Goal: Ask a question: Seek information or help from site administrators or community

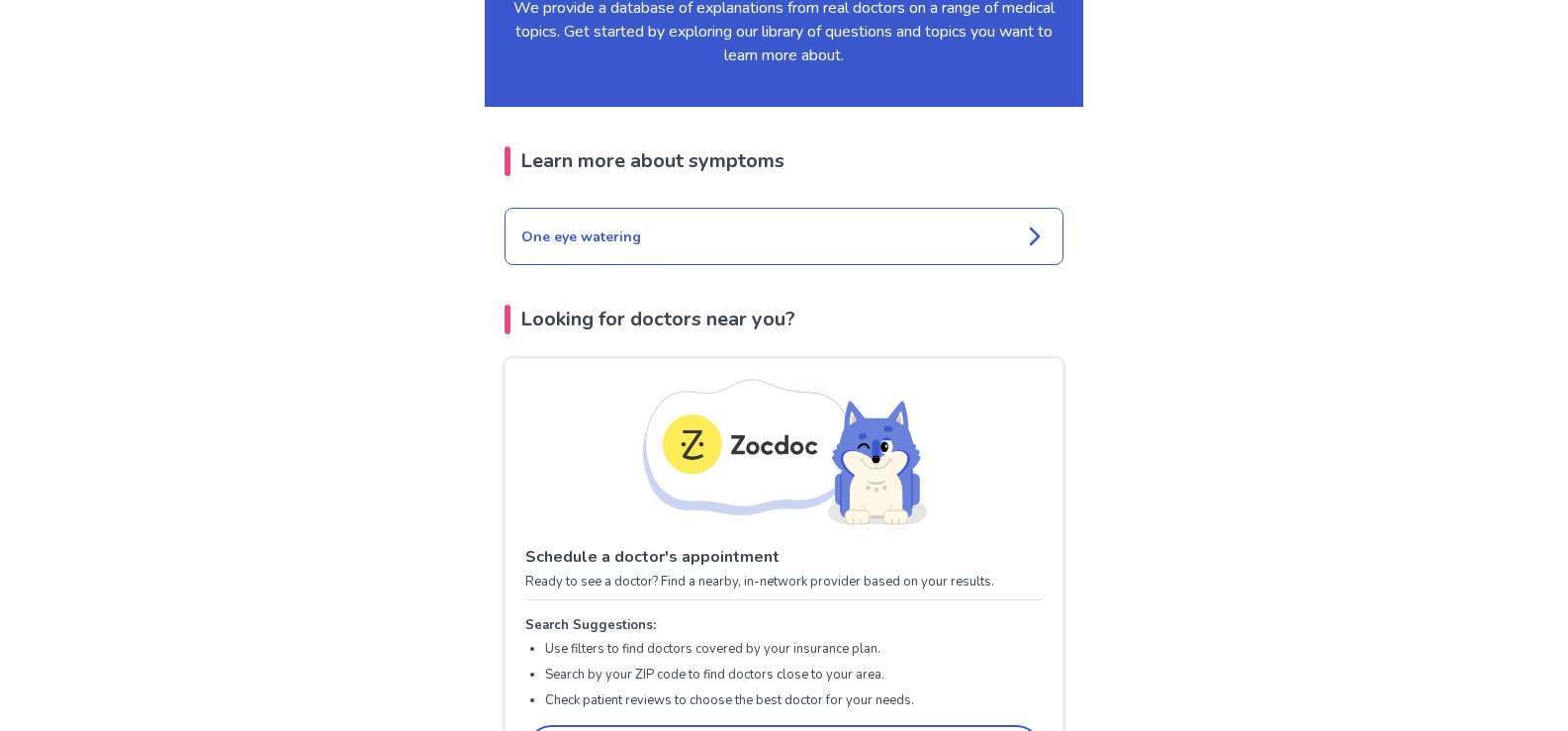
scroll to position [2164, 0]
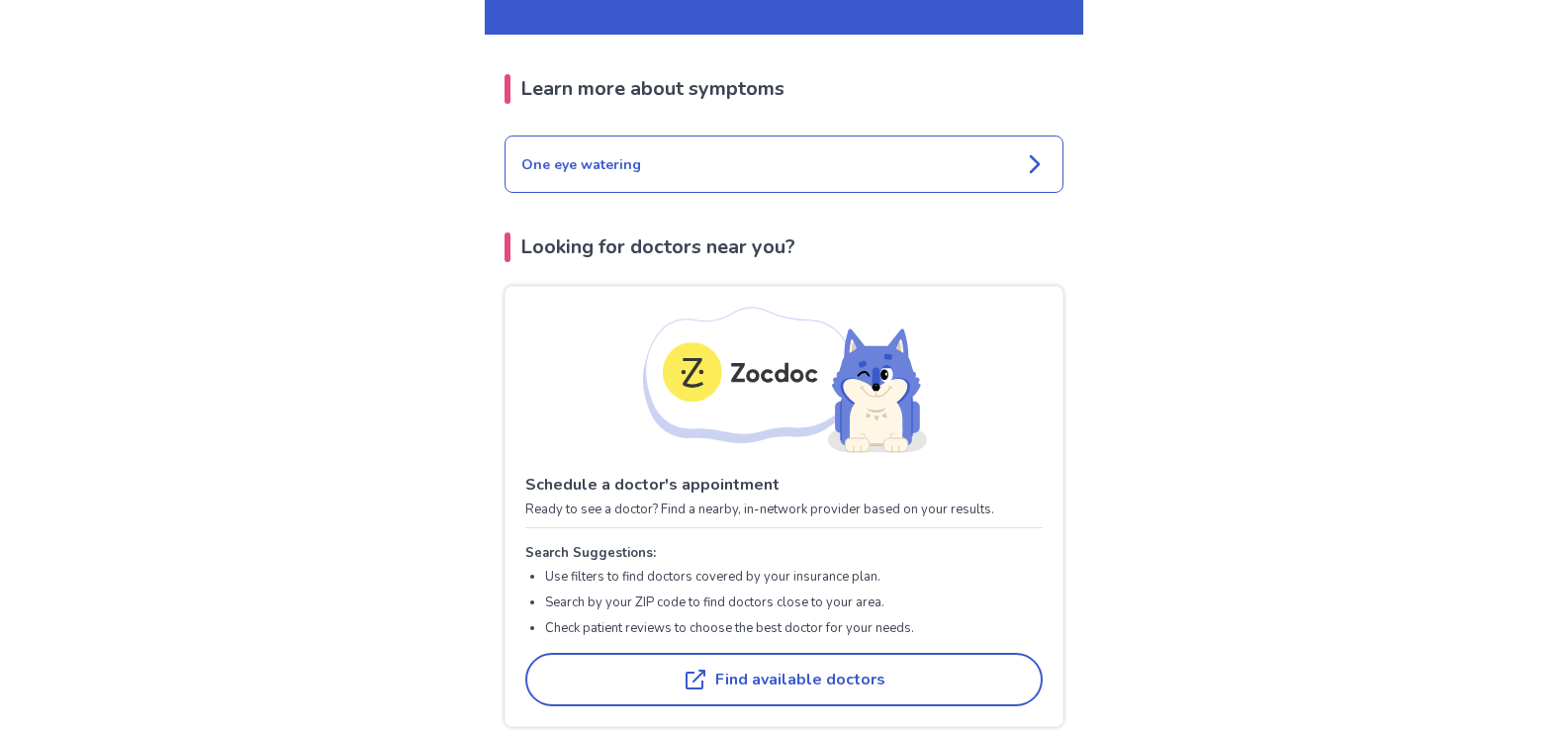
click at [1029, 158] on icon at bounding box center [1034, 164] width 24 height 24
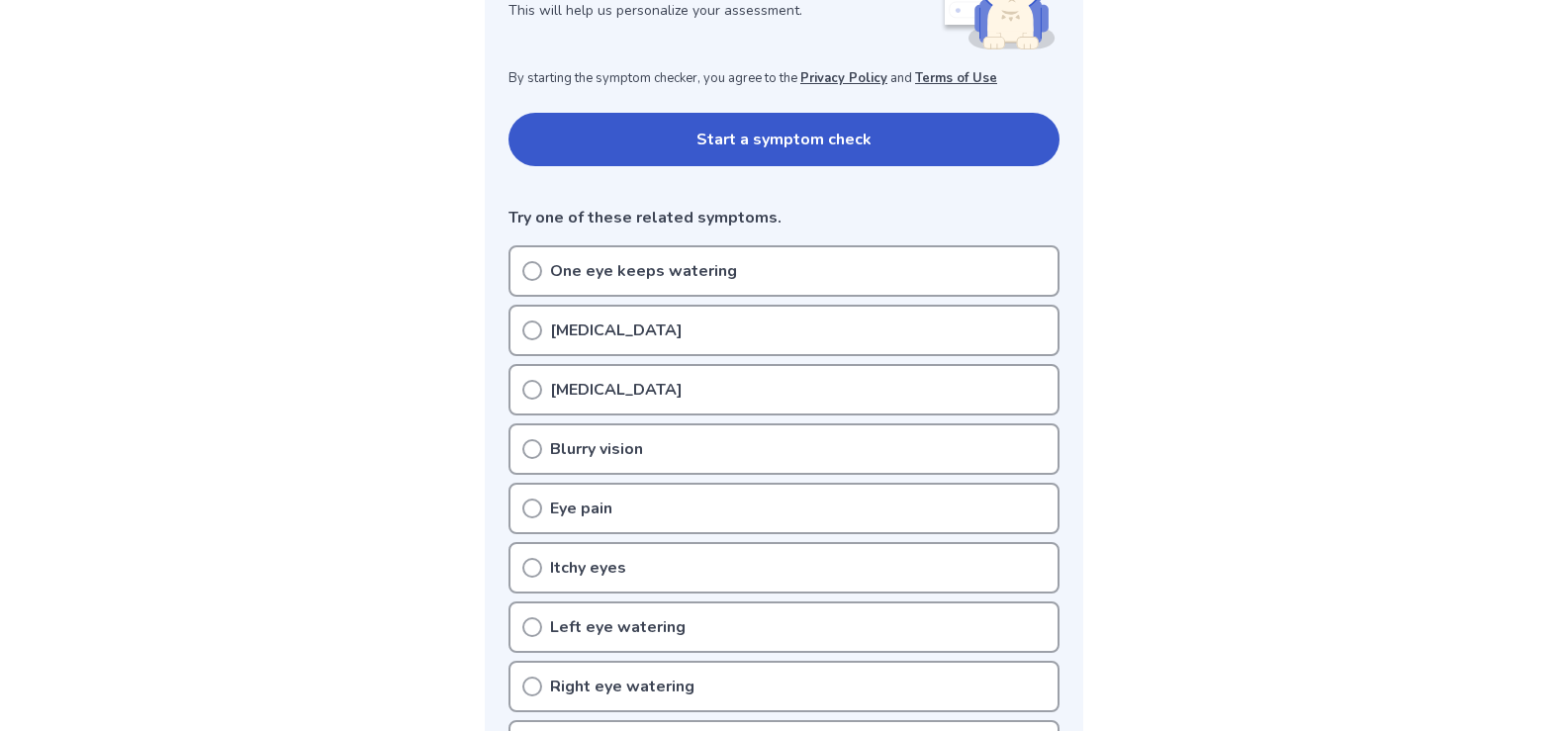
scroll to position [363, 0]
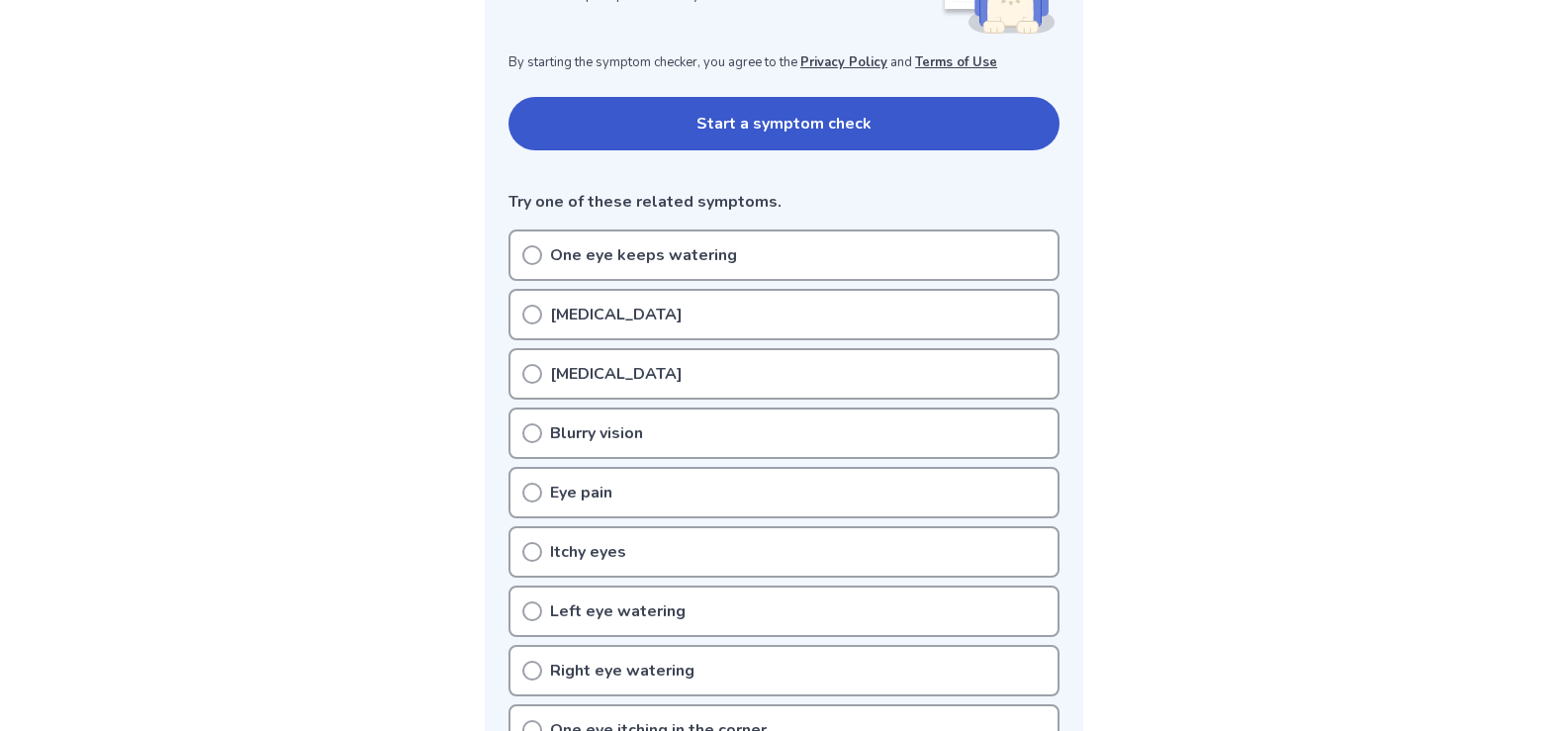
click at [525, 310] on circle at bounding box center [533, 315] width 18 height 18
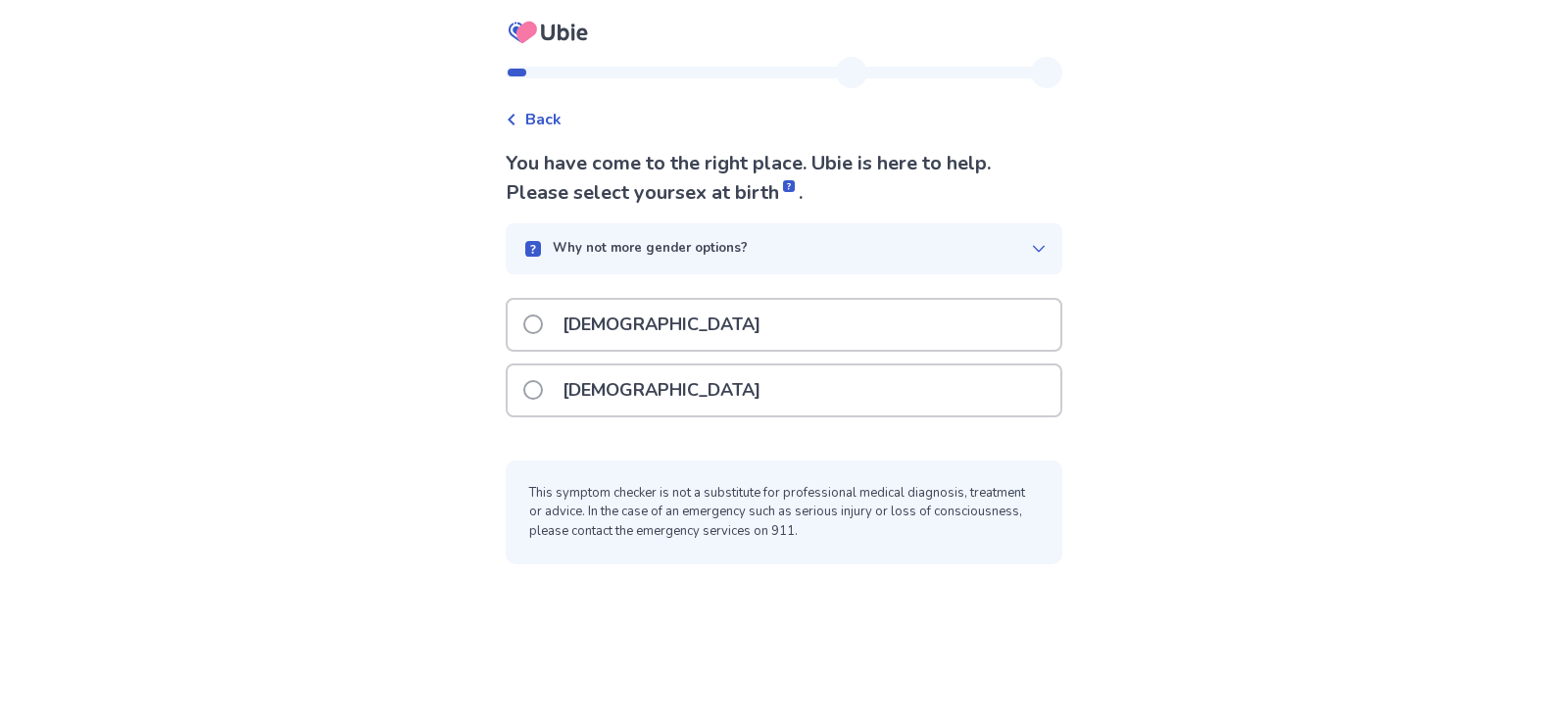
click at [542, 383] on span at bounding box center [533, 390] width 20 height 20
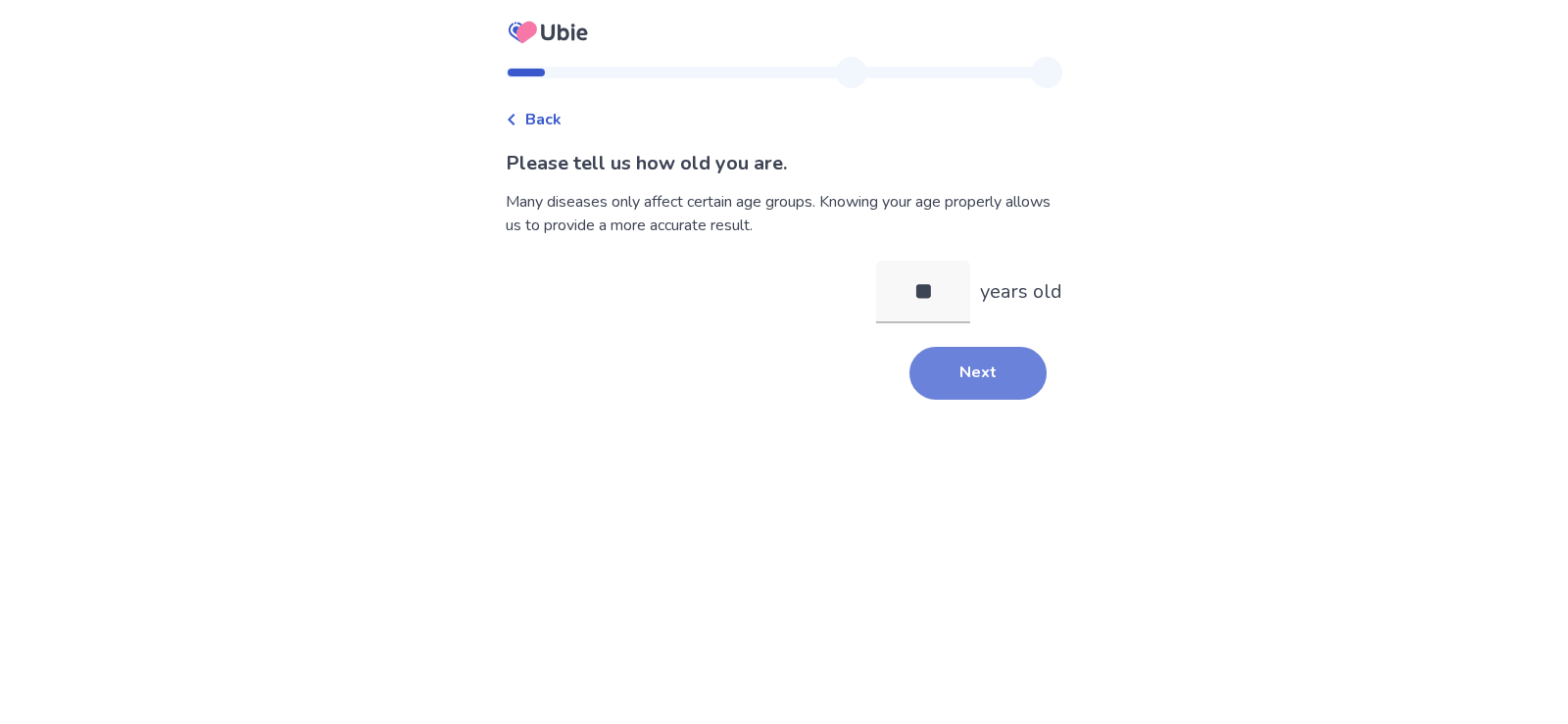
type input "**"
click at [958, 372] on button "Next" at bounding box center [978, 372] width 138 height 52
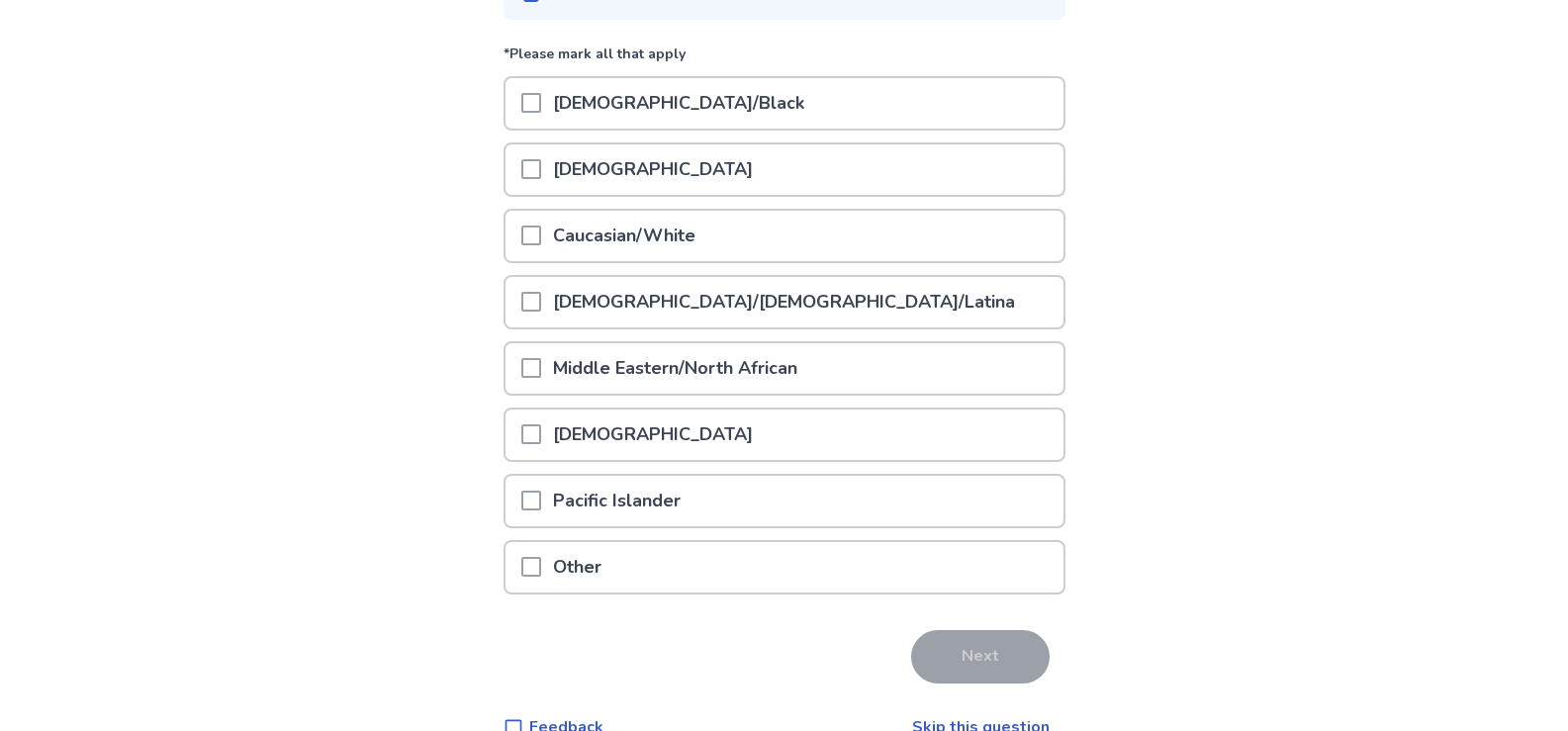
scroll to position [264, 0]
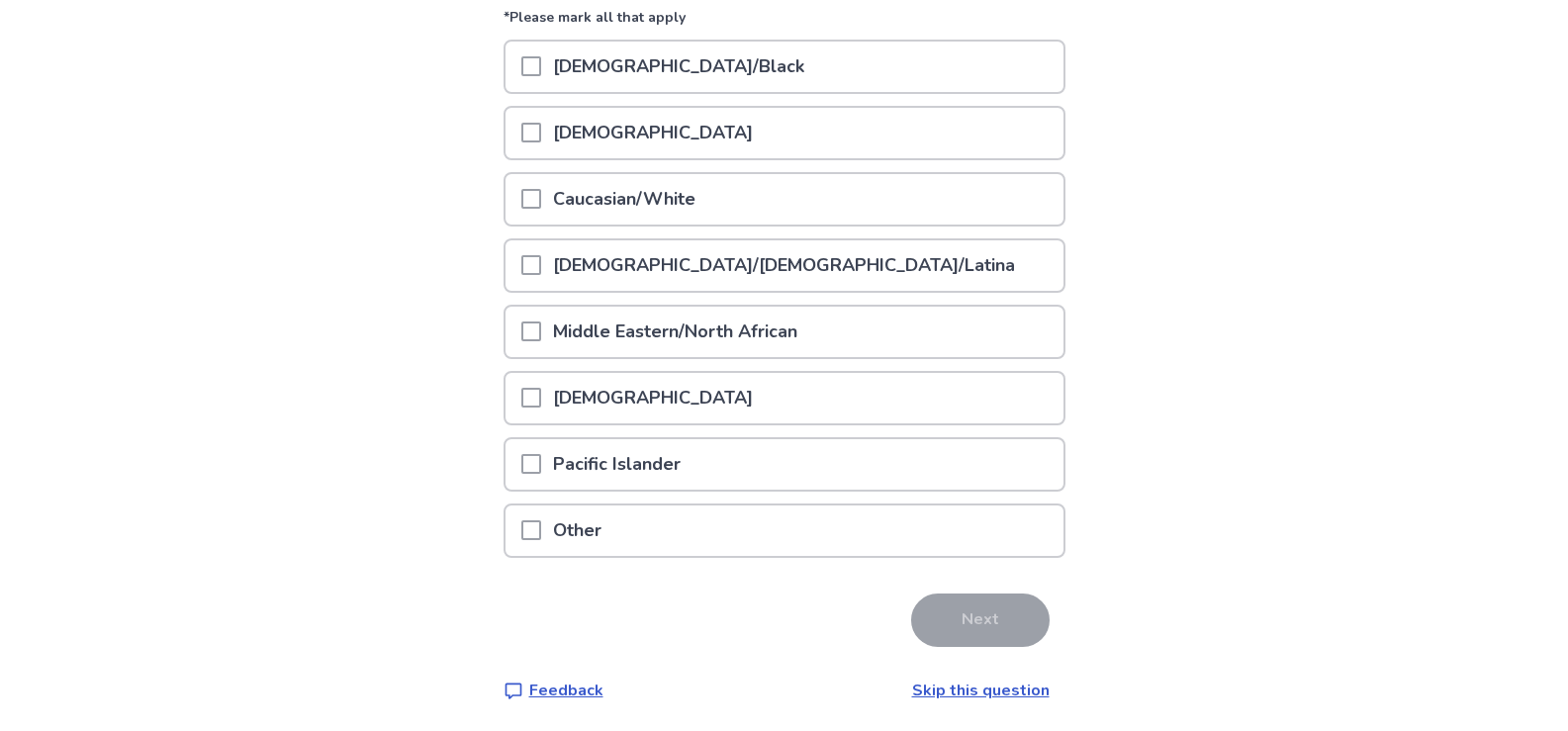
click at [541, 196] on span at bounding box center [532, 199] width 20 height 20
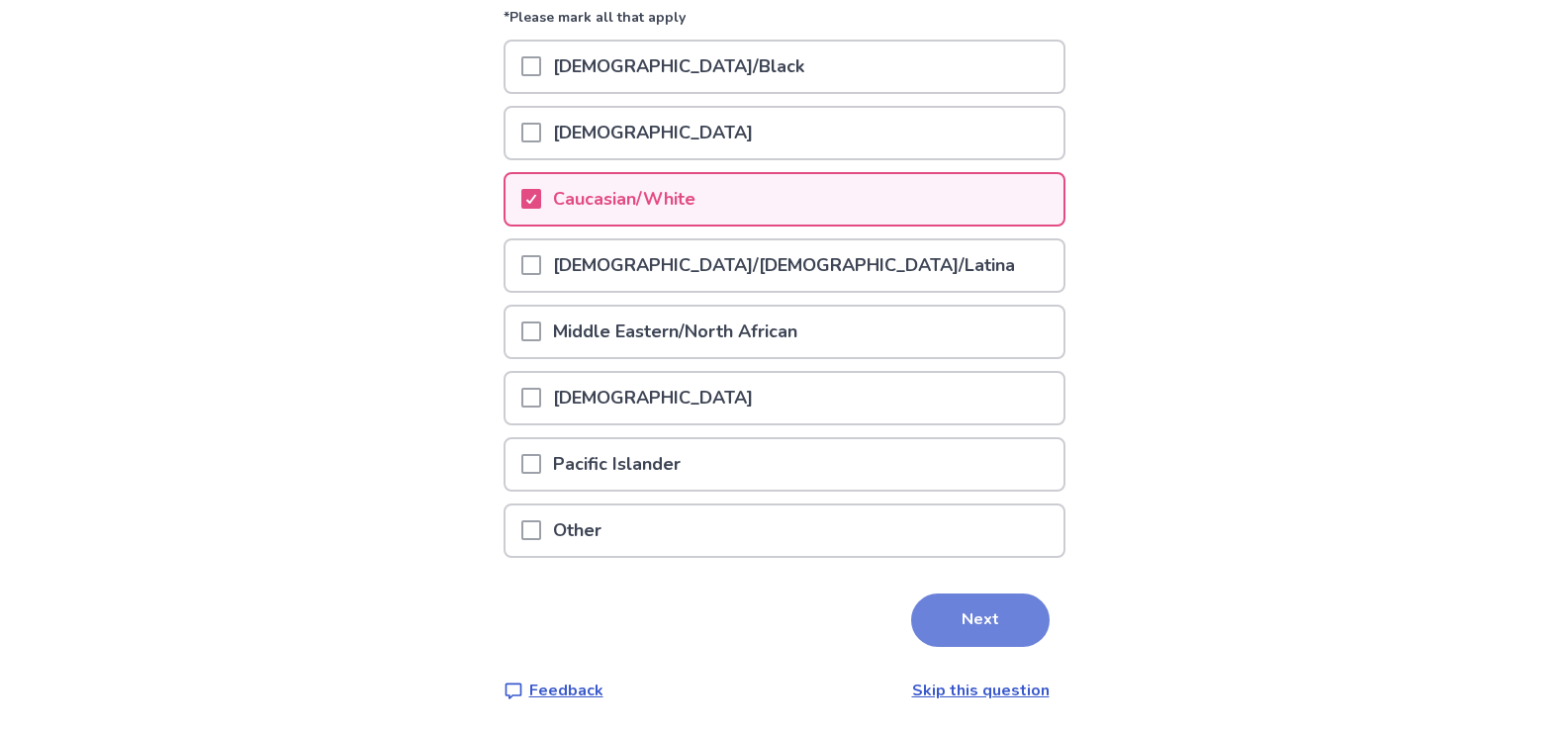
click at [956, 610] on button "Next" at bounding box center [979, 620] width 139 height 53
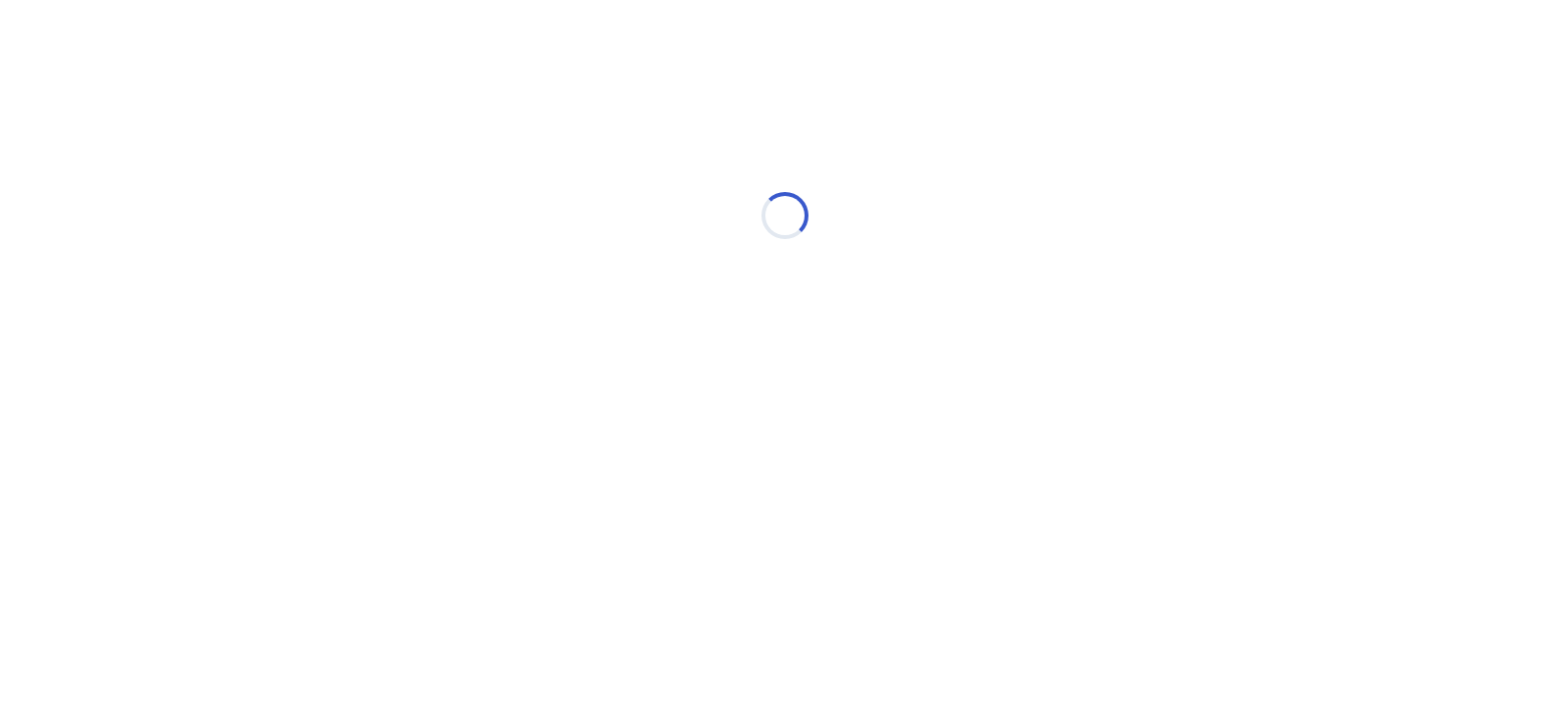
scroll to position [0, 0]
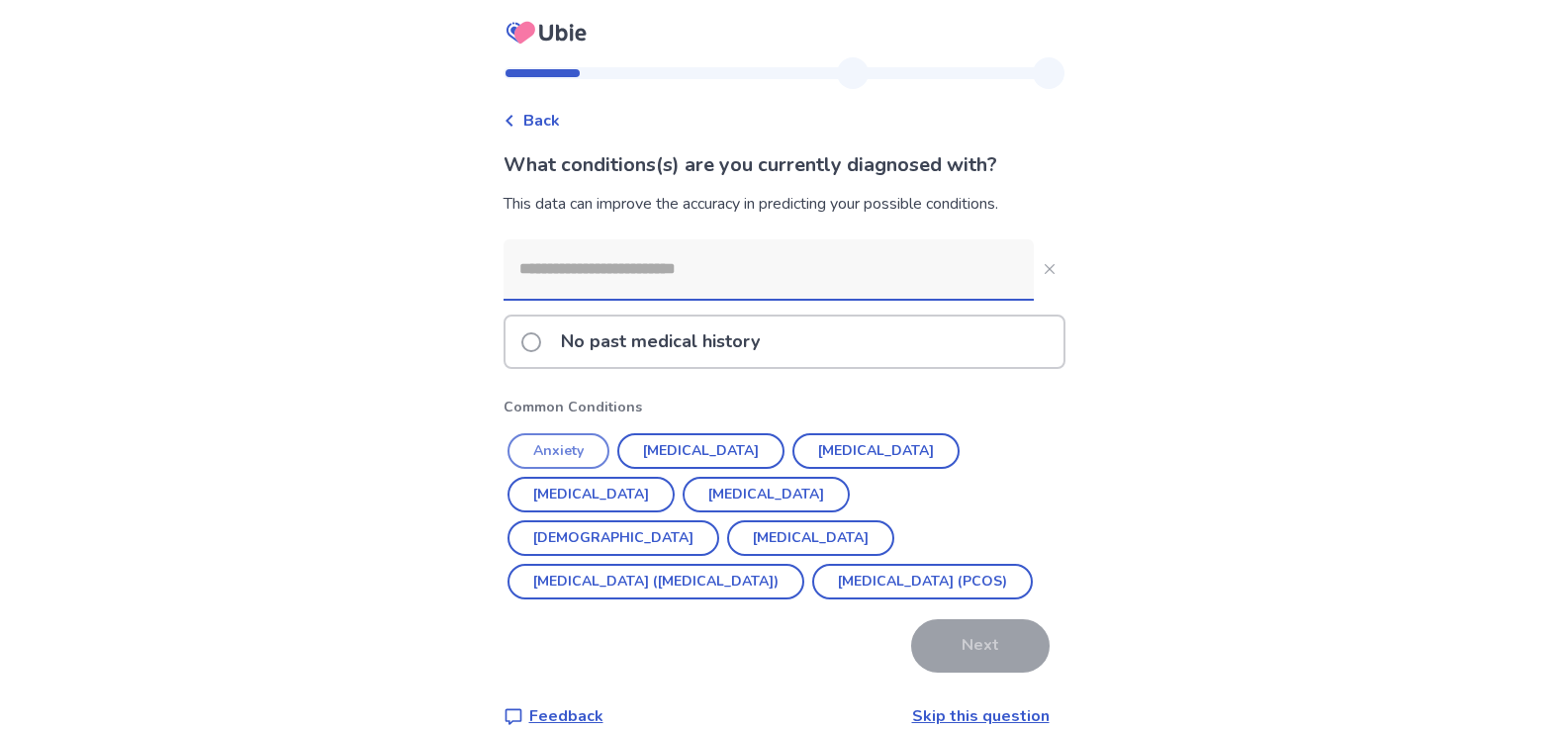
click at [565, 443] on button "Anxiety" at bounding box center [559, 451] width 102 height 36
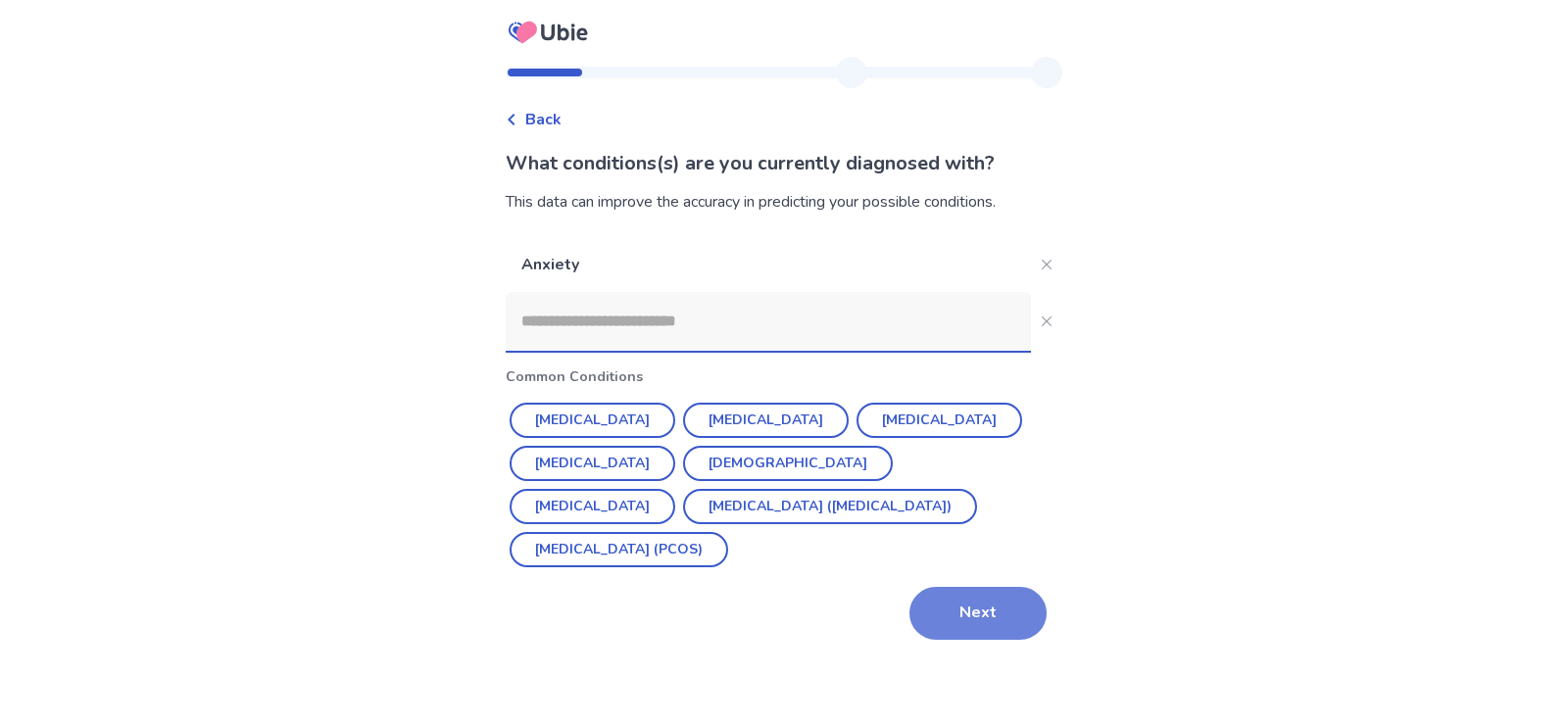
click at [994, 613] on button "Next" at bounding box center [978, 613] width 138 height 52
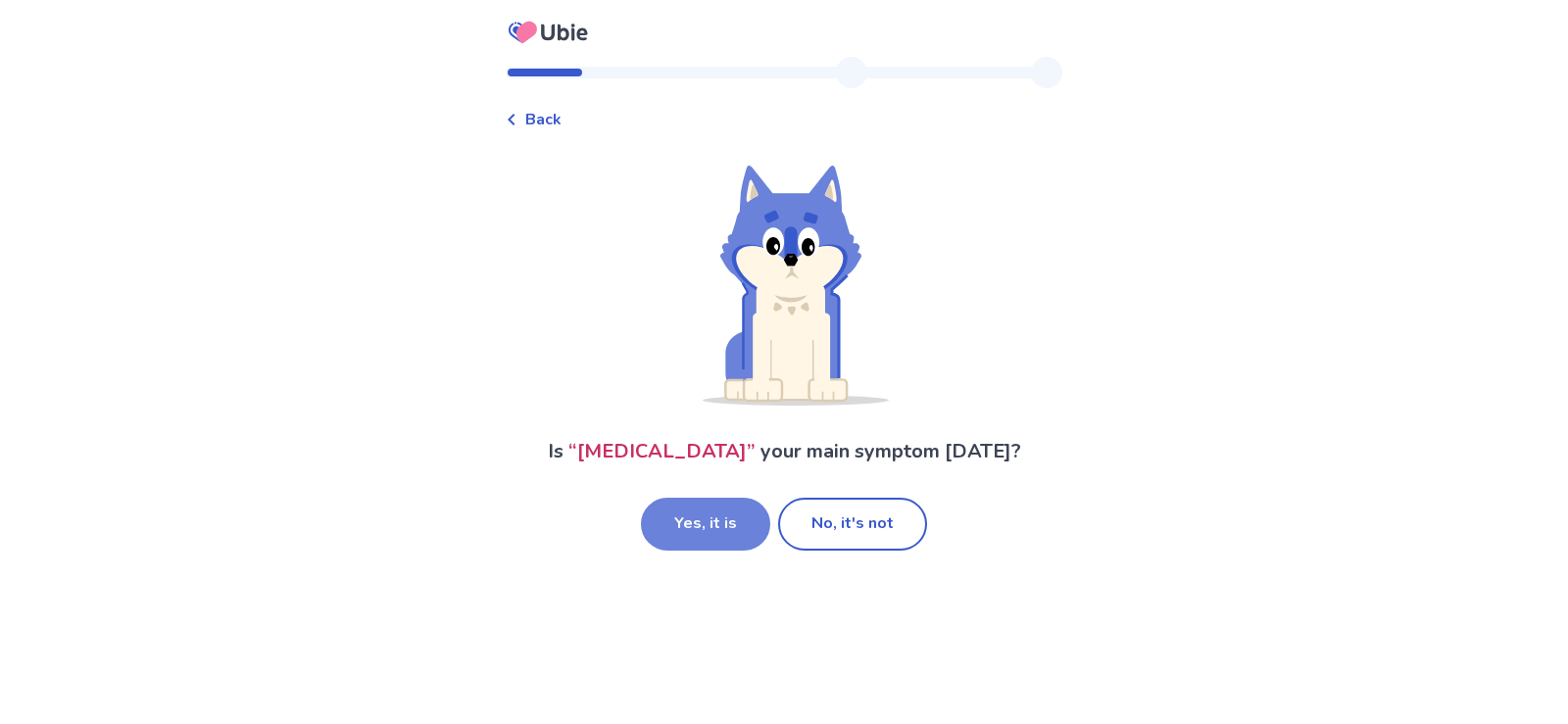
click at [720, 523] on button "Yes, it is" at bounding box center [705, 524] width 130 height 52
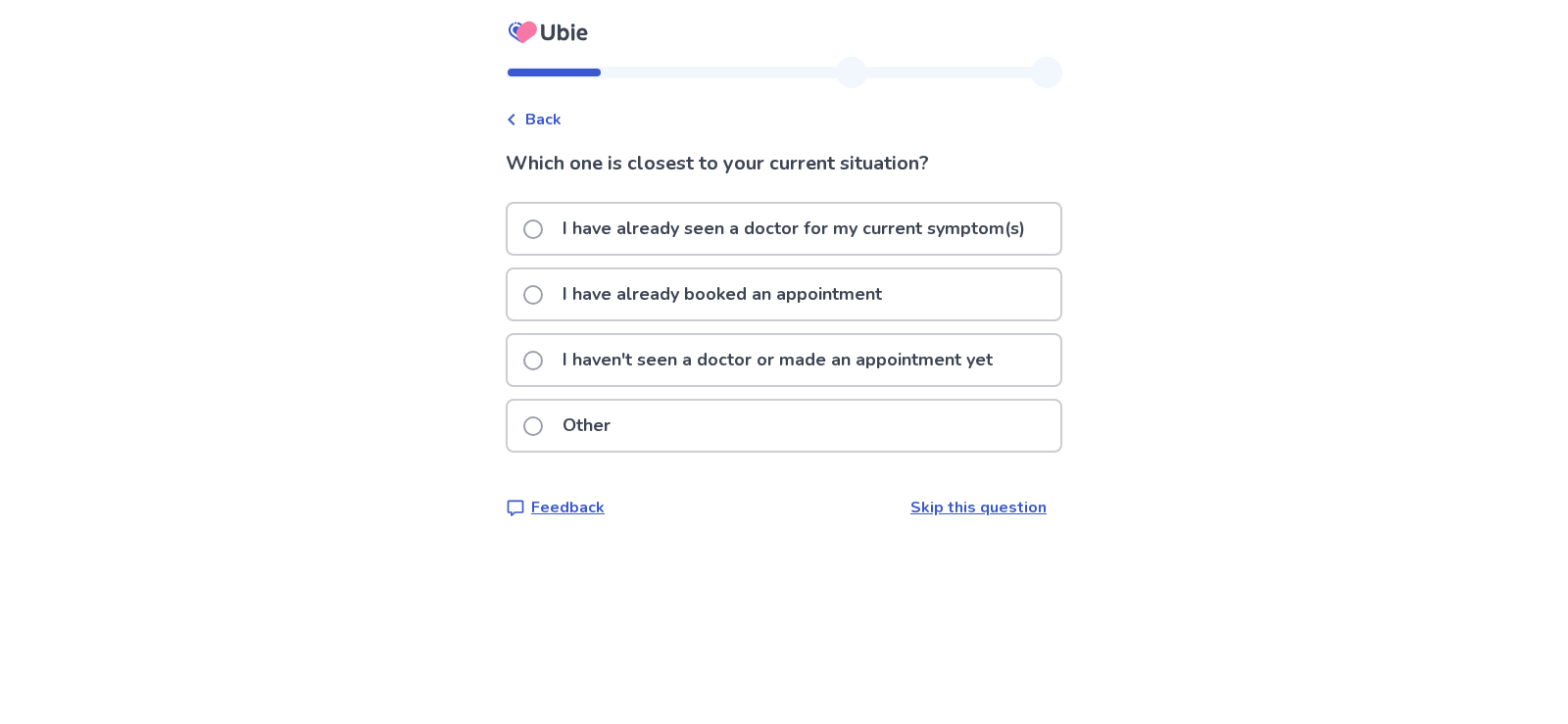
click at [543, 229] on span at bounding box center [533, 230] width 20 height 20
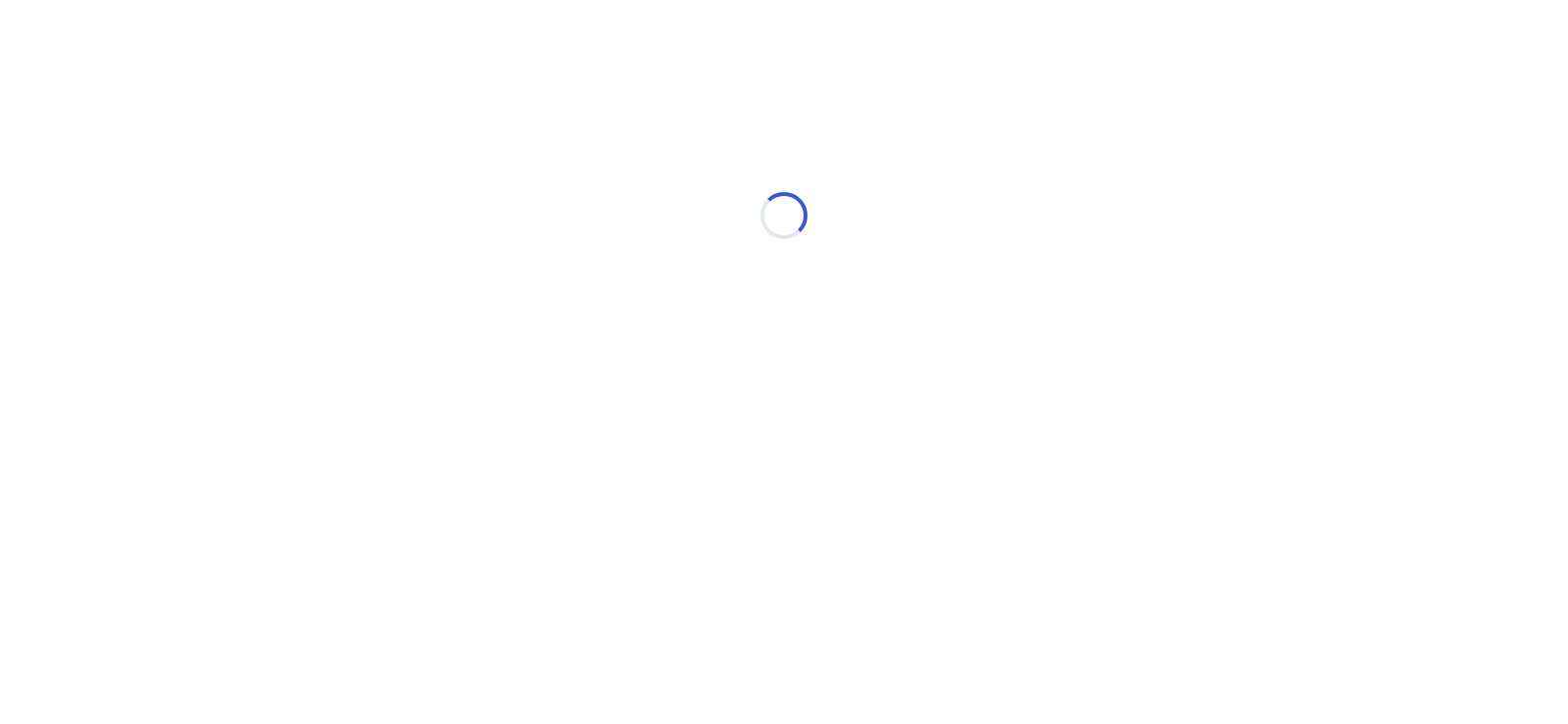
select select "*"
